Goal: Information Seeking & Learning: Learn about a topic

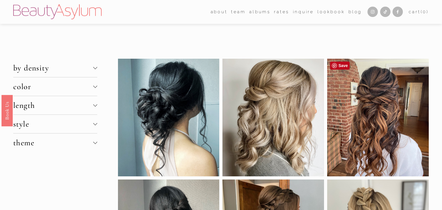
click at [359, 122] on div at bounding box center [378, 118] width 102 height 118
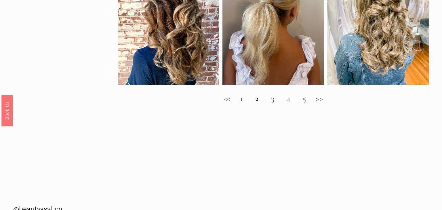
scroll to position [611, 0]
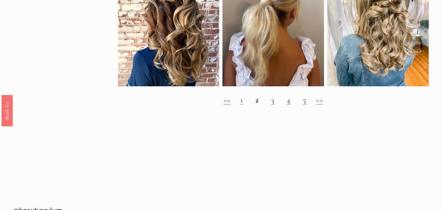
click at [317, 98] on link ">>" at bounding box center [319, 100] width 7 height 10
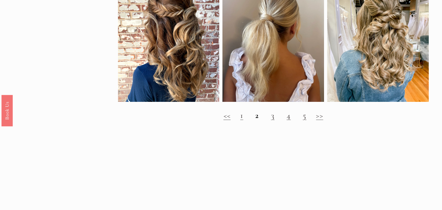
scroll to position [597, 0]
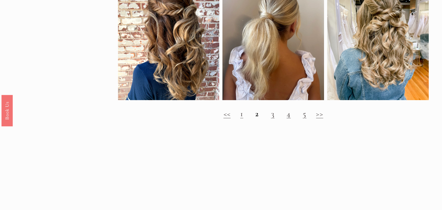
click at [257, 117] on strong "2" at bounding box center [256, 114] width 3 height 10
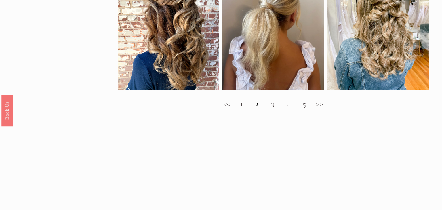
scroll to position [607, 0]
click at [275, 105] on h2 "<< 1 2 3 4 5 >>" at bounding box center [273, 104] width 311 height 10
click at [273, 106] on link "3" at bounding box center [272, 104] width 3 height 10
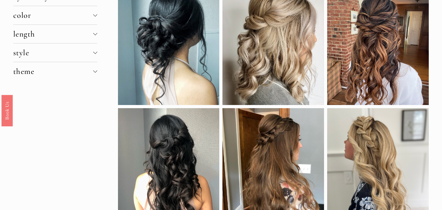
scroll to position [0, 0]
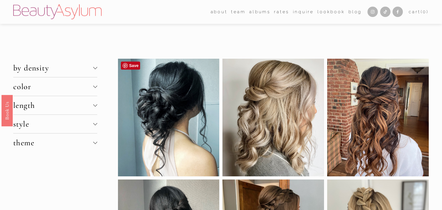
click at [175, 67] on div at bounding box center [169, 118] width 102 height 118
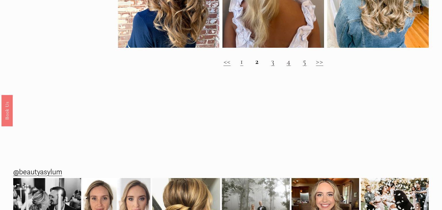
scroll to position [640, 0]
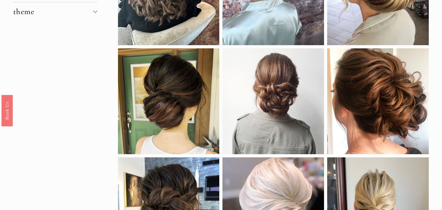
scroll to position [132, 0]
